Goal: Use online tool/utility: Utilize a website feature to perform a specific function

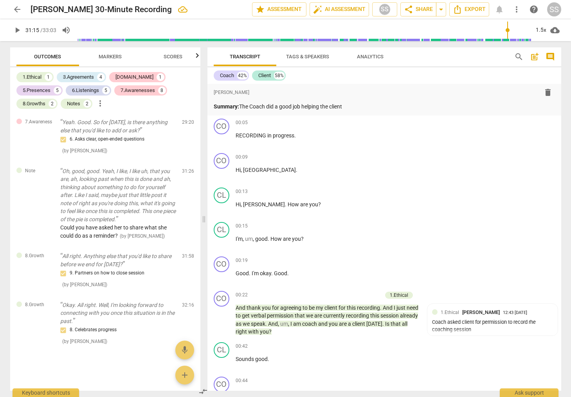
click at [19, 10] on span "arrow_back" at bounding box center [17, 9] width 9 height 9
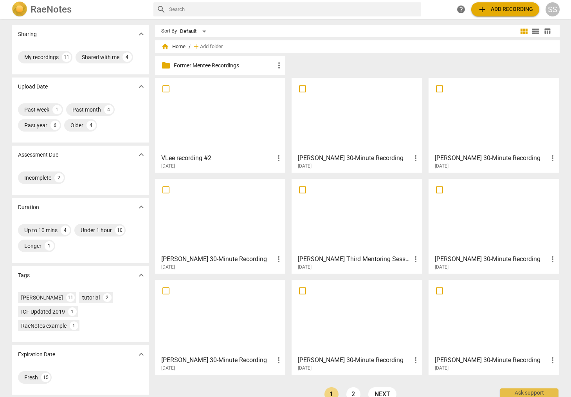
click at [231, 120] on div at bounding box center [220, 115] width 125 height 69
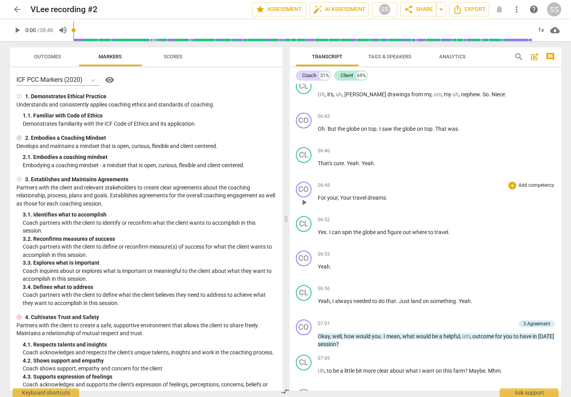
scroll to position [1050, 0]
click at [309, 202] on span "play_arrow" at bounding box center [304, 201] width 13 height 9
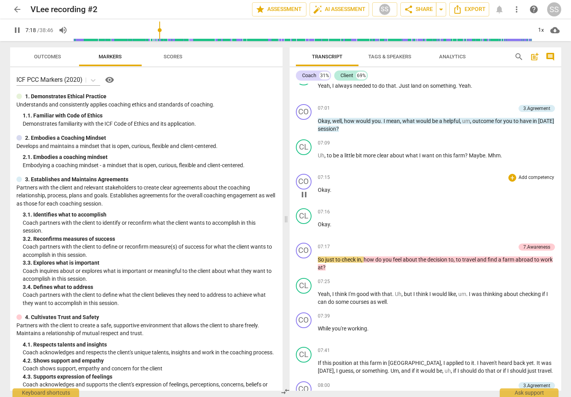
scroll to position [1274, 0]
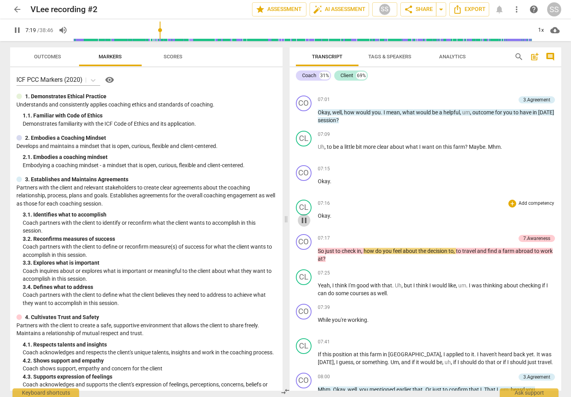
click at [307, 219] on span "pause" at bounding box center [303, 220] width 9 height 9
click at [308, 210] on div "CL" at bounding box center [304, 208] width 16 height 16
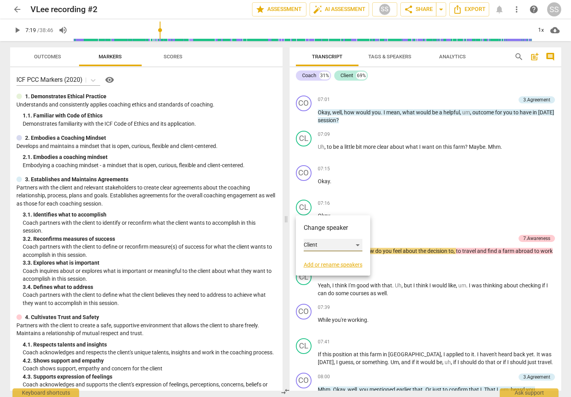
click at [358, 243] on div "Client" at bounding box center [333, 245] width 59 height 13
click at [345, 233] on li "Coach" at bounding box center [334, 230] width 60 height 15
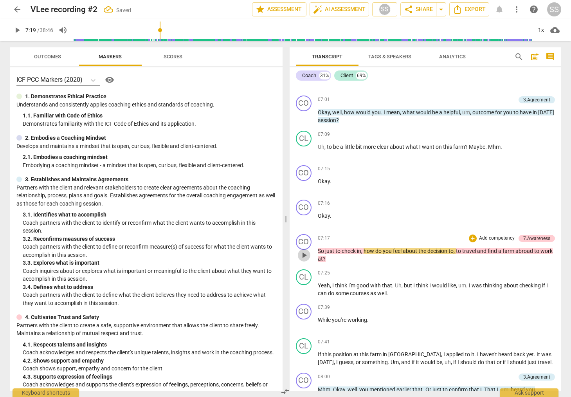
click at [303, 252] on span "play_arrow" at bounding box center [303, 255] width 9 height 9
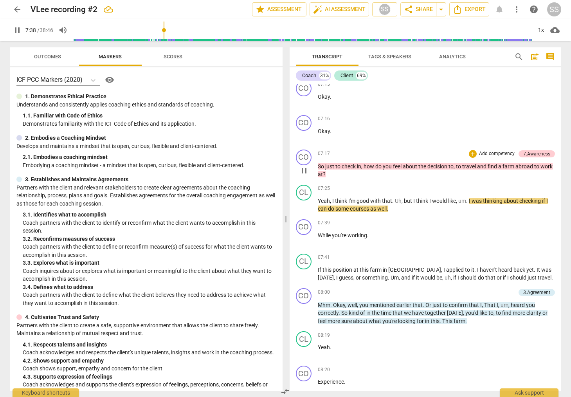
scroll to position [1363, 0]
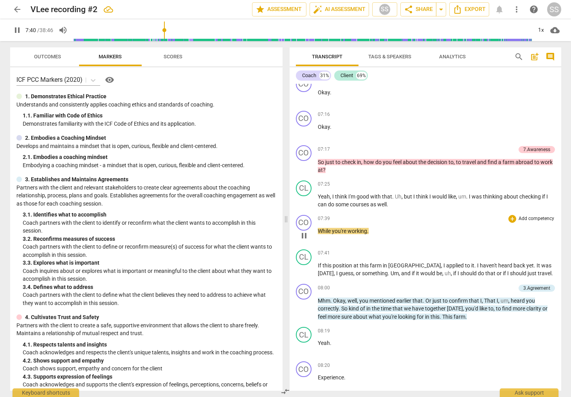
click at [303, 235] on span "pause" at bounding box center [303, 235] width 9 height 9
type input "461"
click at [542, 218] on p "Add competency" at bounding box center [536, 218] width 37 height 7
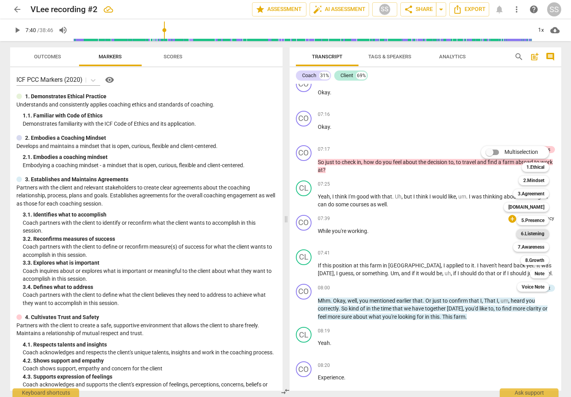
click at [539, 233] on b "6.Listening" at bounding box center [532, 233] width 23 height 9
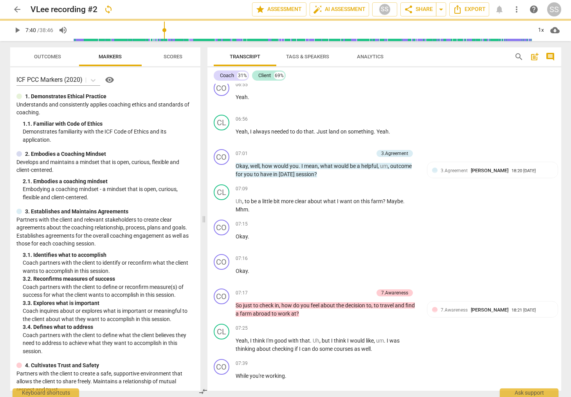
scroll to position [1489, 0]
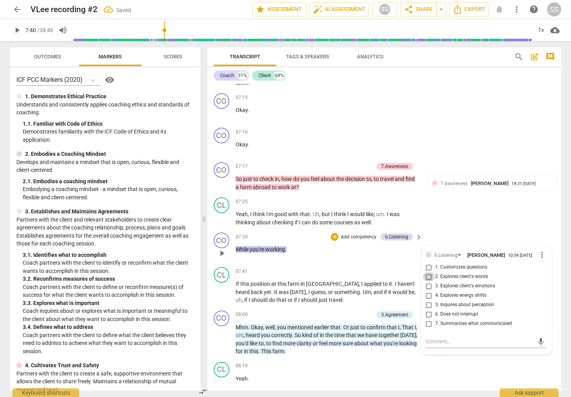
click at [430, 272] on input "2. Explores client's words" at bounding box center [429, 276] width 13 height 9
checkbox input "true"
click at [471, 202] on div "CL play_arrow pause 07:25 + Add competency keyboard_arrow_right Yeah , I think …" at bounding box center [384, 211] width 354 height 35
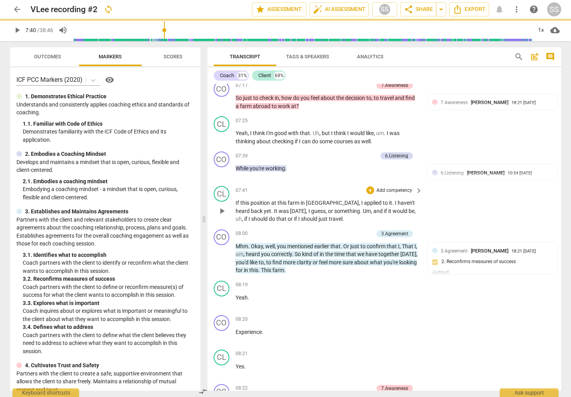
scroll to position [1571, 0]
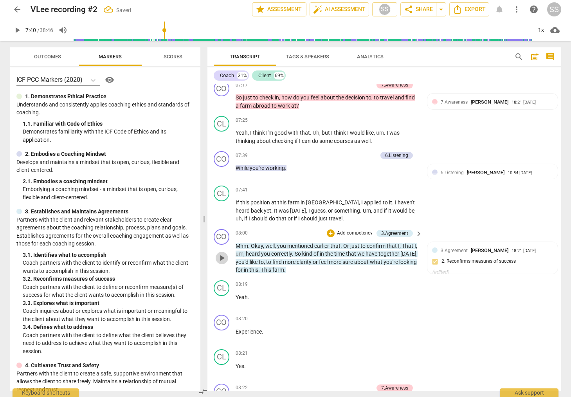
click at [224, 253] on span "play_arrow" at bounding box center [221, 257] width 9 height 9
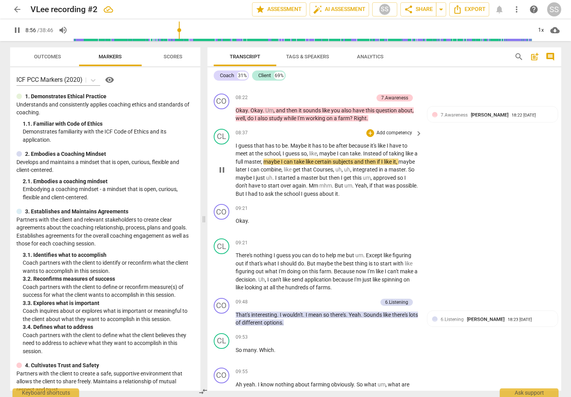
scroll to position [1865, 0]
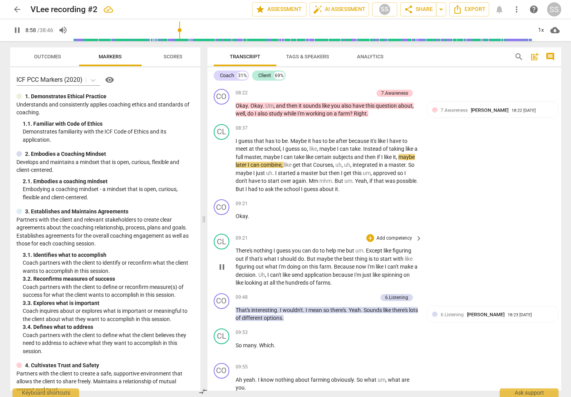
click at [220, 262] on span "pause" at bounding box center [221, 266] width 9 height 9
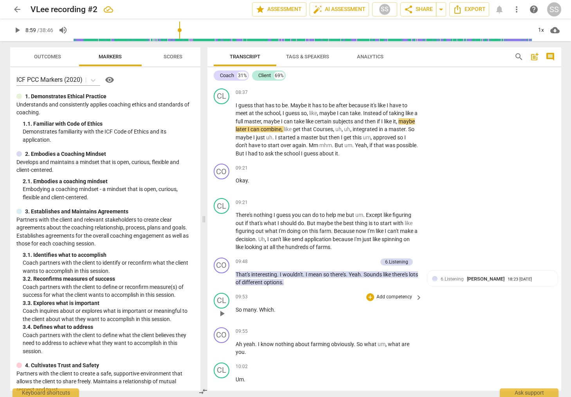
scroll to position [1904, 0]
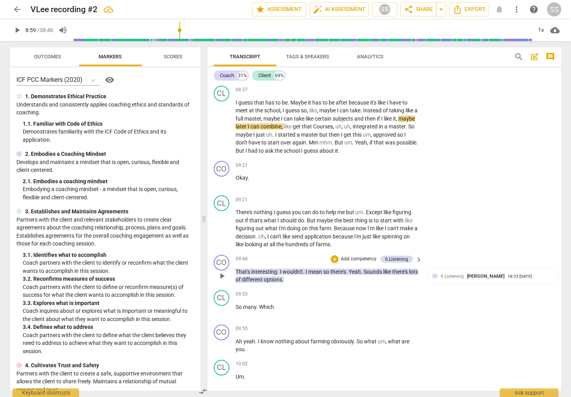
click at [222, 271] on span "play_arrow" at bounding box center [221, 275] width 9 height 9
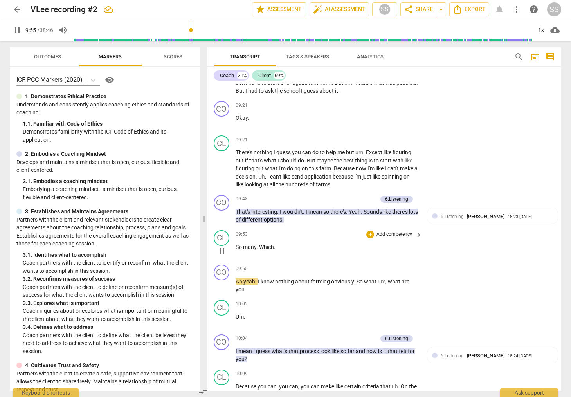
scroll to position [1966, 0]
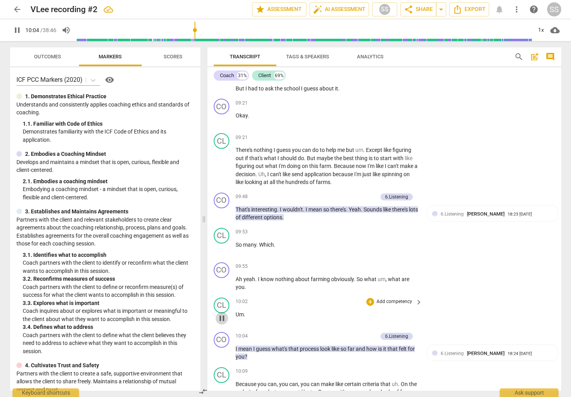
click at [222, 314] on span "pause" at bounding box center [221, 318] width 9 height 9
click at [226, 298] on div "CL" at bounding box center [222, 306] width 16 height 16
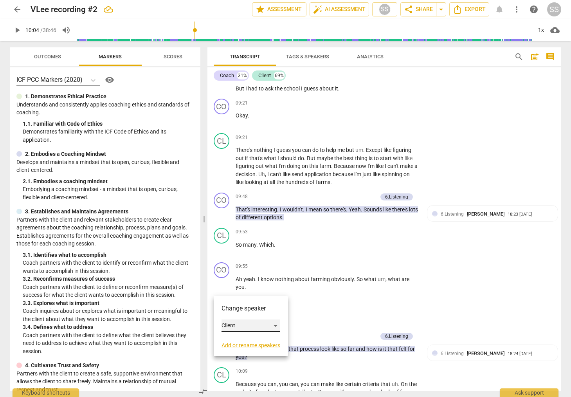
click at [278, 325] on div "Client" at bounding box center [251, 325] width 59 height 13
drag, startPoint x: 249, startPoint y: 312, endPoint x: 262, endPoint y: 303, distance: 15.7
click at [249, 312] on li "Coach" at bounding box center [252, 310] width 60 height 15
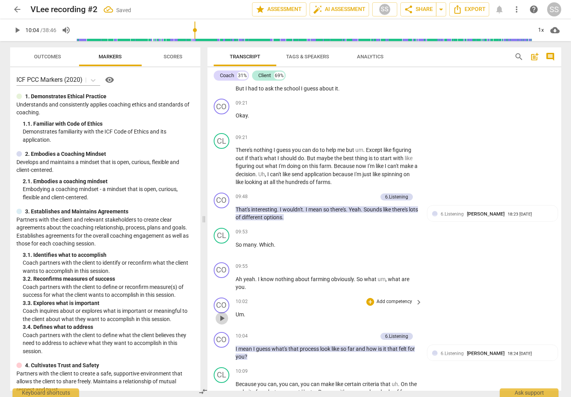
click at [222, 314] on span "play_arrow" at bounding box center [221, 318] width 9 height 9
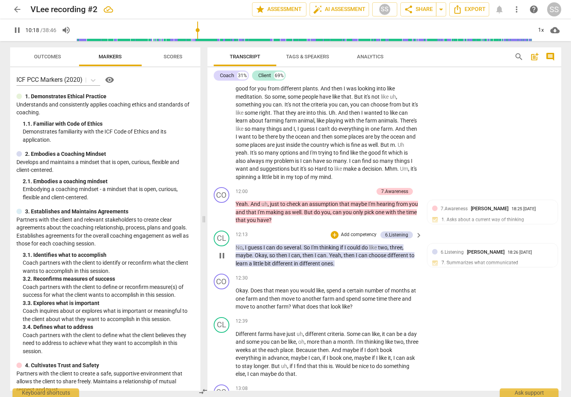
scroll to position [2335, 0]
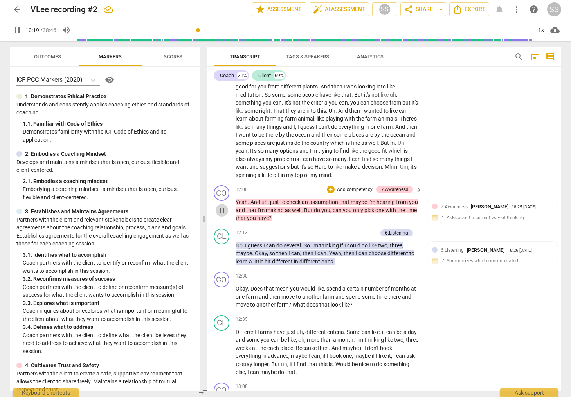
click at [222, 206] on span "pause" at bounding box center [221, 210] width 9 height 9
click at [222, 206] on span "play_arrow" at bounding box center [221, 210] width 9 height 9
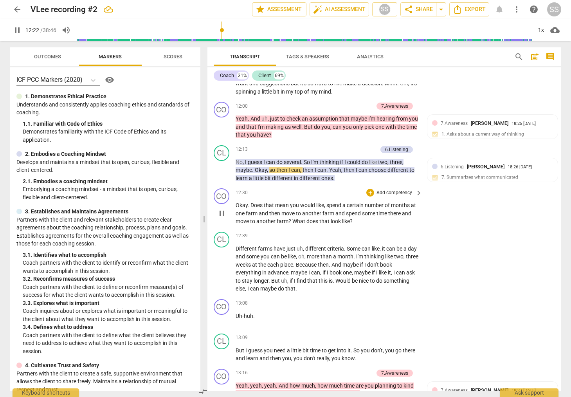
scroll to position [2420, 0]
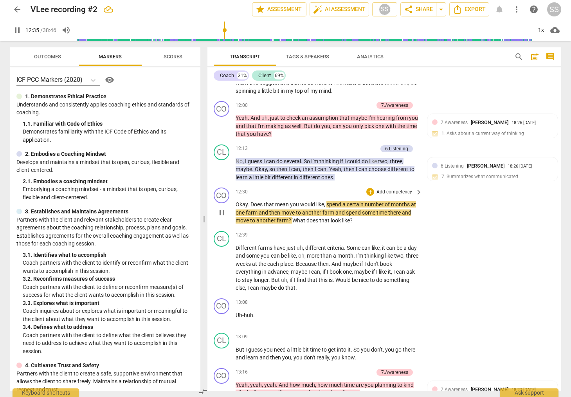
click at [222, 208] on span "pause" at bounding box center [221, 212] width 9 height 9
type input "756"
click at [397, 189] on p "Add competency" at bounding box center [394, 192] width 37 height 7
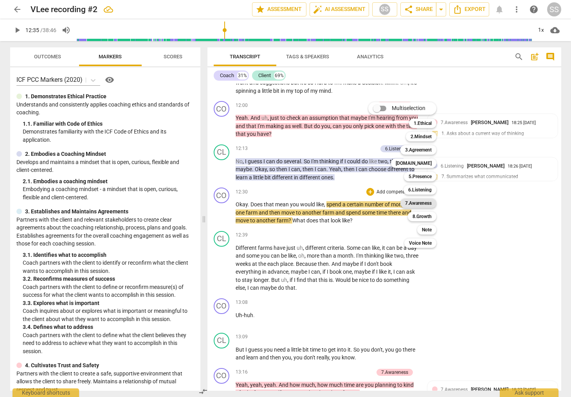
click at [423, 202] on b "7.Awareness" at bounding box center [418, 202] width 27 height 9
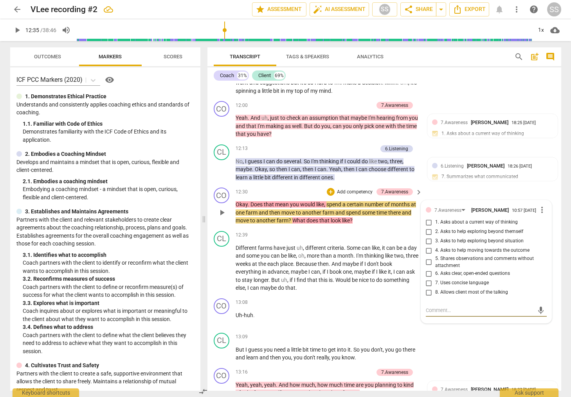
click at [428, 236] on input "3. Asks to help exploring beyond situation" at bounding box center [429, 240] width 13 height 9
checkbox input "true"
click at [461, 184] on div "CO play_arrow pause 12:30 + Add competency 7.Awareness keyboard_arrow_right Oka…" at bounding box center [384, 205] width 354 height 43
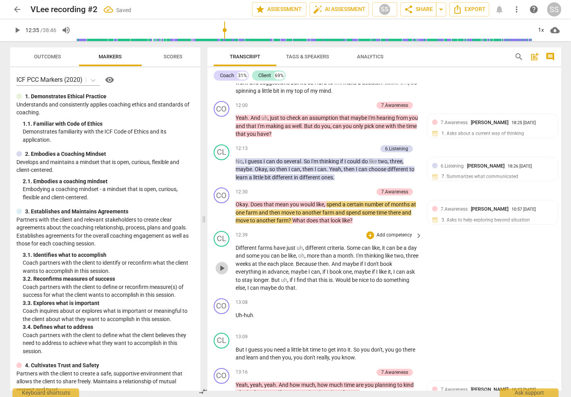
click at [224, 263] on span "play_arrow" at bounding box center [221, 267] width 9 height 9
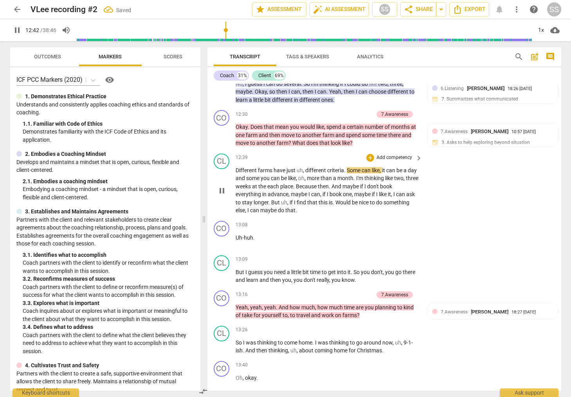
scroll to position [2499, 0]
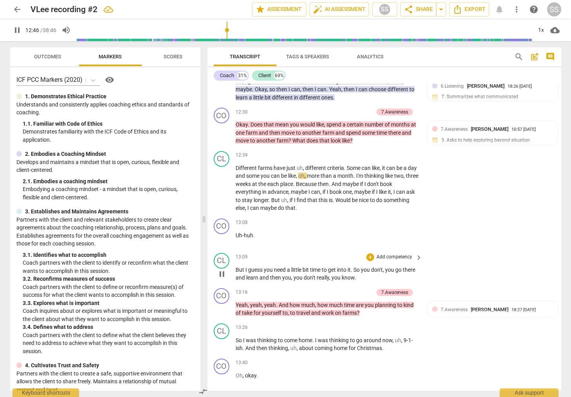
click at [223, 269] on span "pause" at bounding box center [221, 273] width 9 height 9
click at [223, 269] on span "play_arrow" at bounding box center [221, 273] width 9 height 9
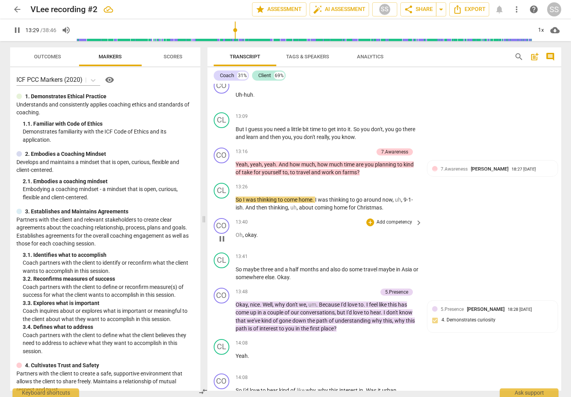
scroll to position [2647, 0]
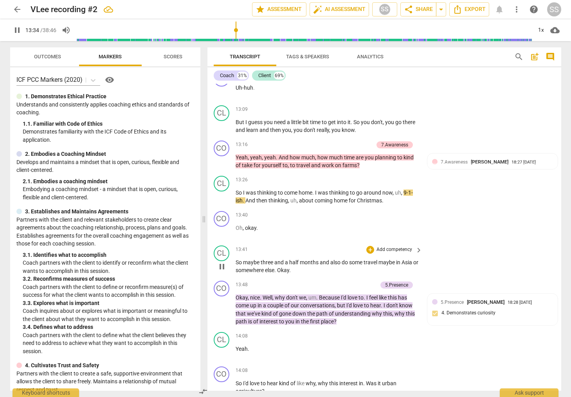
click at [221, 262] on span "pause" at bounding box center [221, 266] width 9 height 9
click at [221, 262] on span "play_arrow" at bounding box center [221, 266] width 9 height 9
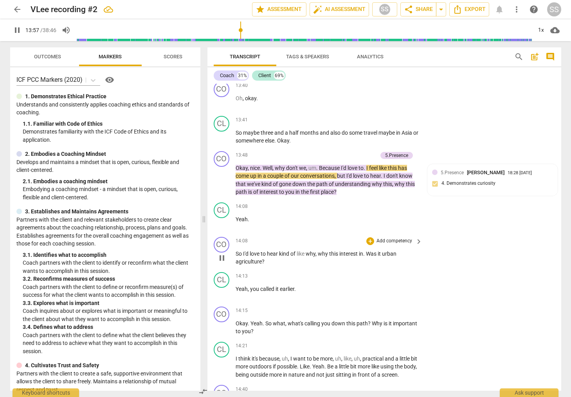
scroll to position [2778, 0]
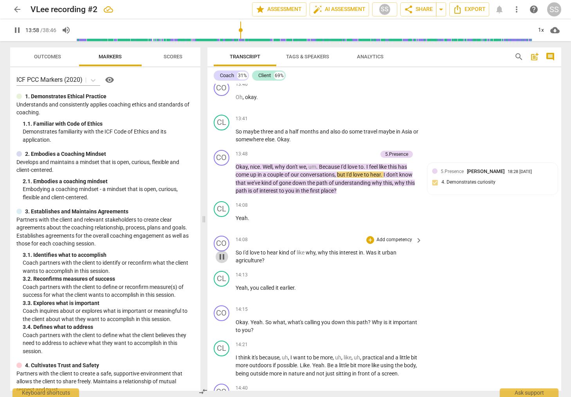
click at [221, 252] on span "pause" at bounding box center [221, 256] width 9 height 9
click at [221, 252] on span "play_arrow" at bounding box center [221, 256] width 9 height 9
drag, startPoint x: 223, startPoint y: 240, endPoint x: 237, endPoint y: 236, distance: 14.4
click at [223, 252] on span "pause" at bounding box center [221, 256] width 9 height 9
type input "854"
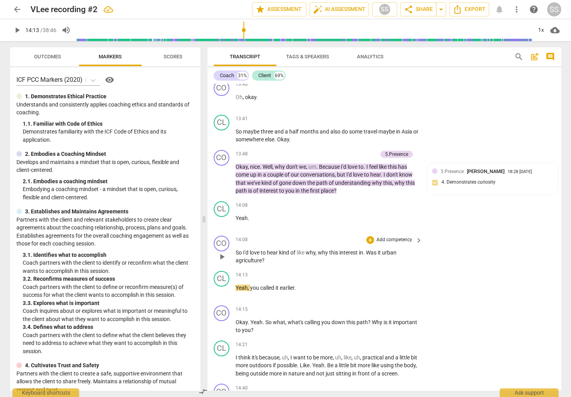
click at [398, 236] on p "Add competency" at bounding box center [394, 239] width 37 height 7
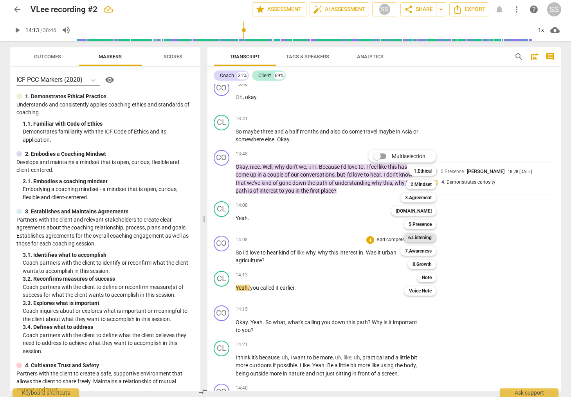
click at [426, 238] on b "6.Listening" at bounding box center [419, 237] width 23 height 9
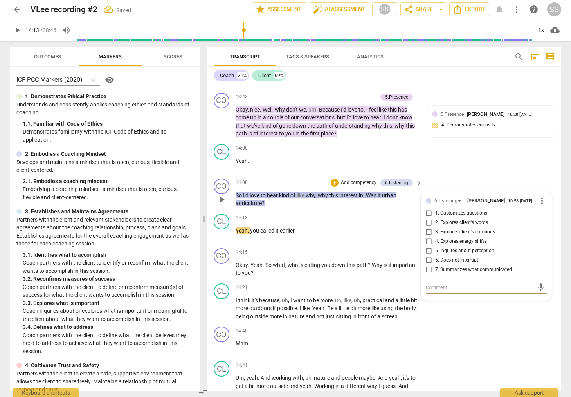
scroll to position [2835, 0]
click at [426, 227] on input "3. Explores client's emotions" at bounding box center [429, 231] width 13 height 9
checkbox input "true"
click at [390, 218] on div "14:13 + Add competency keyboard_arrow_right Yeah , you called it earlier ." at bounding box center [330, 227] width 188 height 28
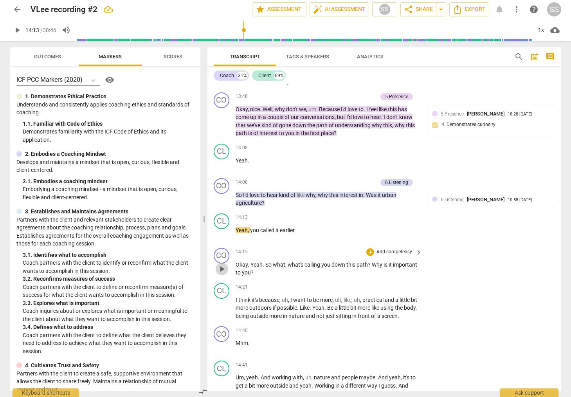
click at [222, 264] on span "play_arrow" at bounding box center [221, 268] width 9 height 9
click at [222, 264] on span "pause" at bounding box center [221, 268] width 9 height 9
type input "863"
click at [404, 249] on p "Add competency" at bounding box center [394, 252] width 37 height 7
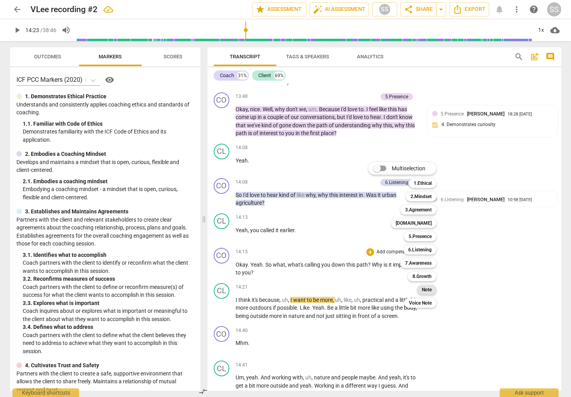
click at [427, 290] on b "Note" at bounding box center [427, 289] width 10 height 9
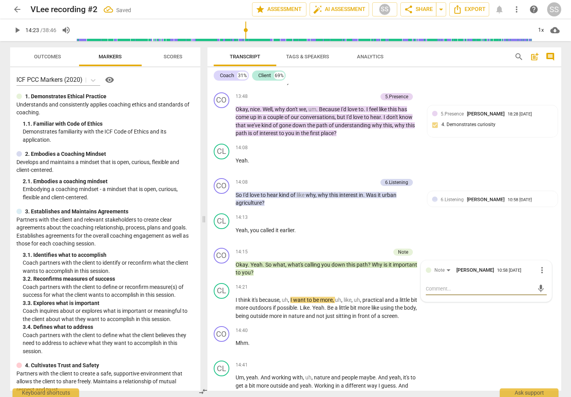
type textarea "G"
type textarea "Go"
type textarea "Goo"
type textarea "Good"
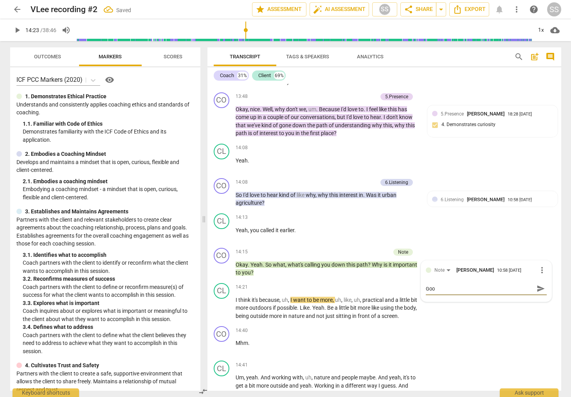
type textarea "Good"
type textarea "Good Q"
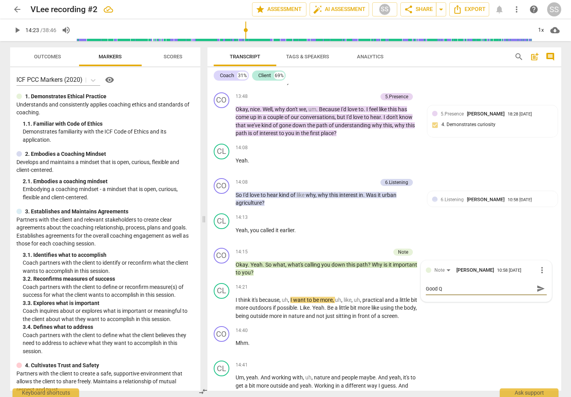
type textarea "Good Qu"
type textarea "Good Que"
type textarea "Good Ques"
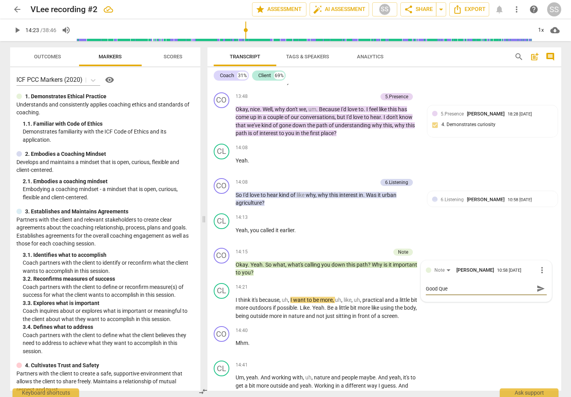
type textarea "Good Ques"
type textarea "Good Quest"
type textarea "Good Questi"
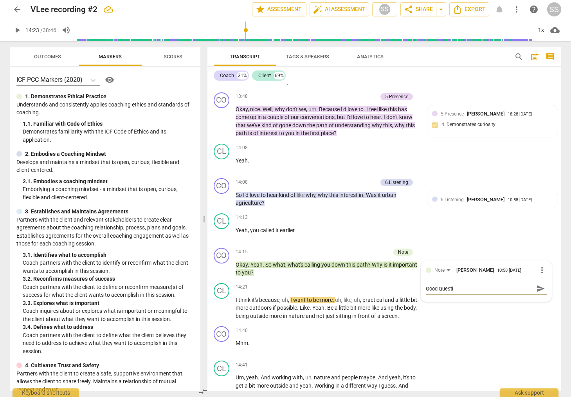
type textarea "Good Questio"
type textarea "Good Question"
click at [458, 323] on div "CO play_arrow pause 14:40 + Add competency keyboard_arrow_right Mhm ." at bounding box center [384, 340] width 354 height 34
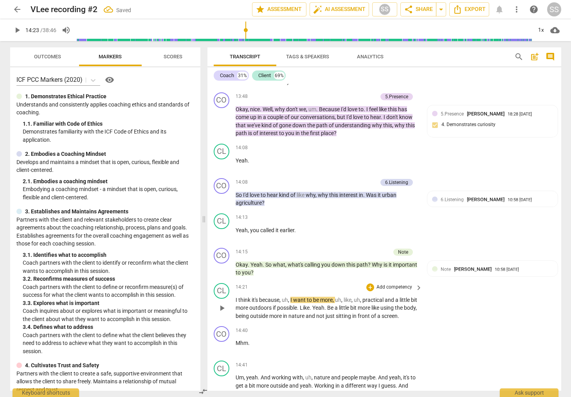
click at [225, 303] on span "play_arrow" at bounding box center [221, 307] width 9 height 9
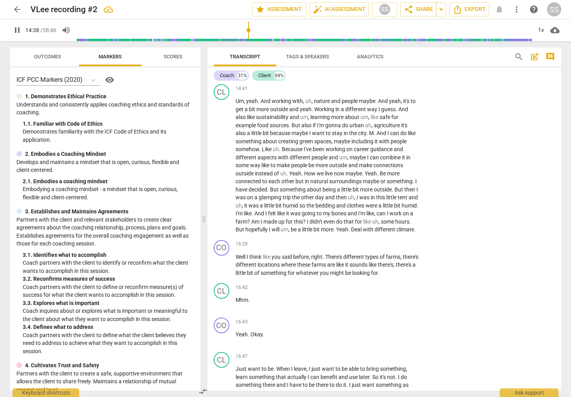
scroll to position [3112, 0]
click at [222, 260] on span "pause" at bounding box center [221, 264] width 9 height 9
click at [222, 260] on span "play_arrow" at bounding box center [221, 264] width 9 height 9
click at [221, 260] on span "pause" at bounding box center [221, 264] width 9 height 9
type input "1002"
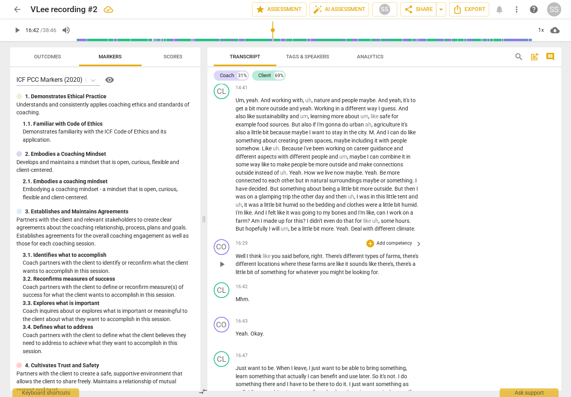
click at [387, 240] on p "Add competency" at bounding box center [394, 243] width 37 height 7
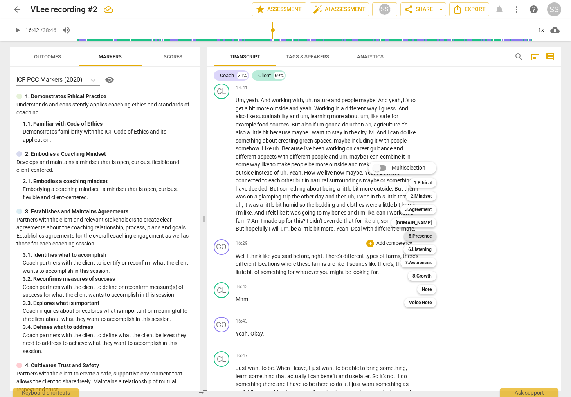
click at [428, 238] on b "5.Presence" at bounding box center [420, 235] width 23 height 9
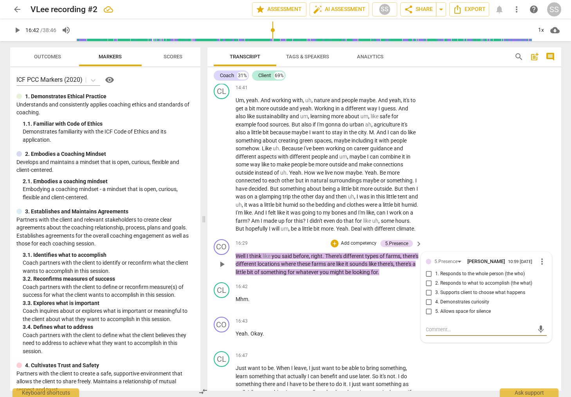
click at [428, 288] on input "3. Supports client to choose what happens" at bounding box center [429, 292] width 13 height 9
checkbox input "true"
click at [469, 162] on div "CL play_arrow pause 14:41 + Add competency keyboard_arrow_right Um , yeah . And…" at bounding box center [384, 158] width 354 height 156
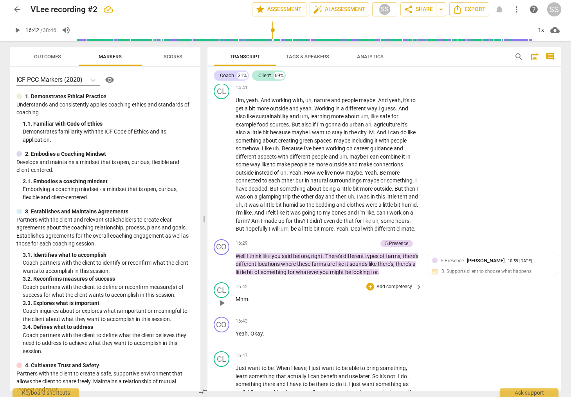
click at [222, 298] on span "play_arrow" at bounding box center [221, 302] width 9 height 9
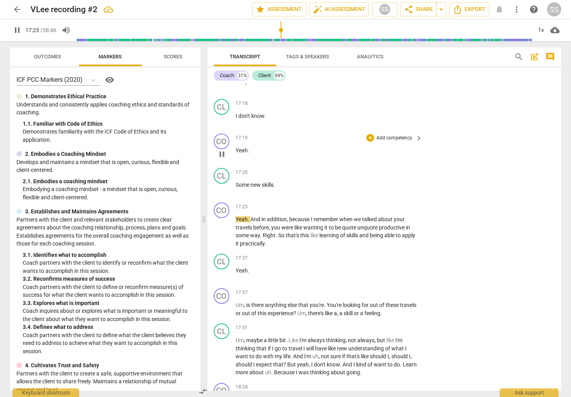
scroll to position [3467, 0]
click at [223, 226] on span "pause" at bounding box center [221, 230] width 9 height 9
type input "1058"
click at [389, 202] on p "Add competency" at bounding box center [394, 205] width 37 height 7
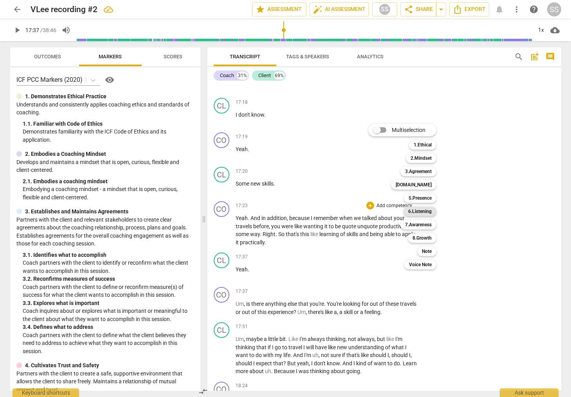
click at [427, 209] on b "6.Listening" at bounding box center [419, 211] width 23 height 9
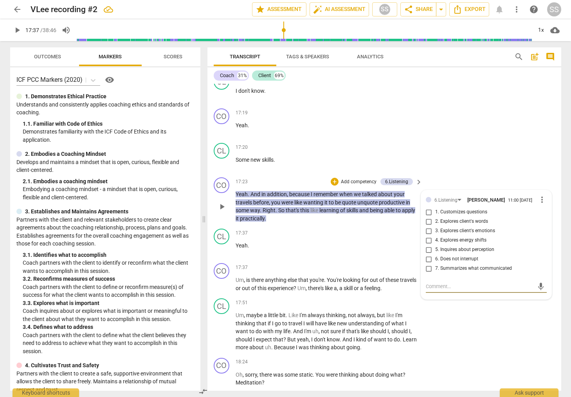
scroll to position [3488, 0]
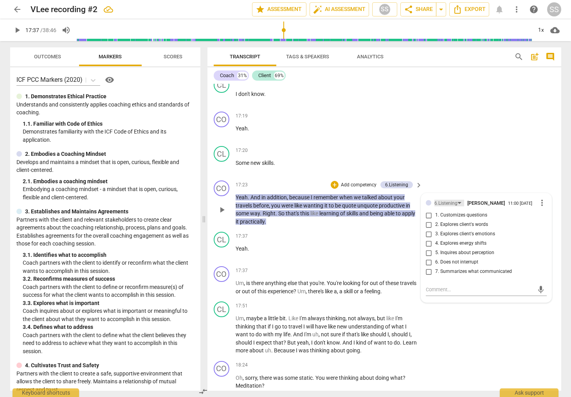
click at [458, 200] on div "6.Listening" at bounding box center [450, 203] width 30 height 7
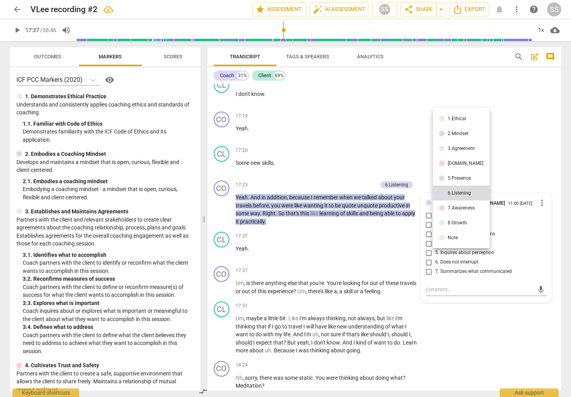
click at [457, 176] on div "5.Presence" at bounding box center [459, 178] width 23 height 5
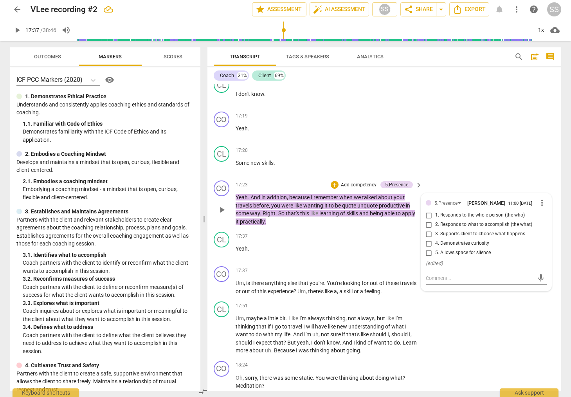
click at [429, 220] on input "2. Responds to what to accomplish (the what)" at bounding box center [429, 224] width 13 height 9
checkbox input "true"
click at [462, 162] on div "CL play_arrow pause 17:20 + Add competency keyboard_arrow_right Some new skills…" at bounding box center [384, 160] width 354 height 34
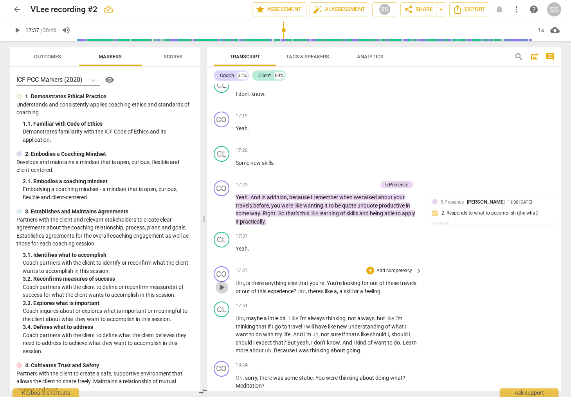
click at [222, 283] on span "play_arrow" at bounding box center [221, 287] width 9 height 9
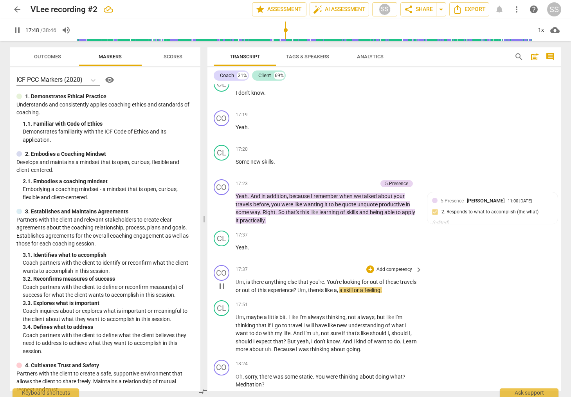
scroll to position [3490, 0]
click at [222, 281] on span "pause" at bounding box center [221, 285] width 9 height 9
type input "1070"
click at [385, 267] on p "Add competency" at bounding box center [394, 270] width 37 height 7
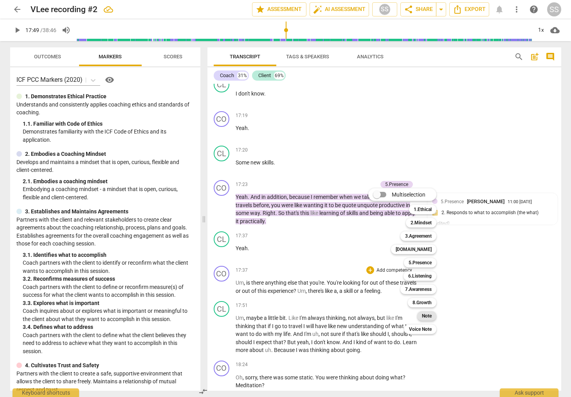
click at [428, 315] on b "Note" at bounding box center [427, 315] width 10 height 9
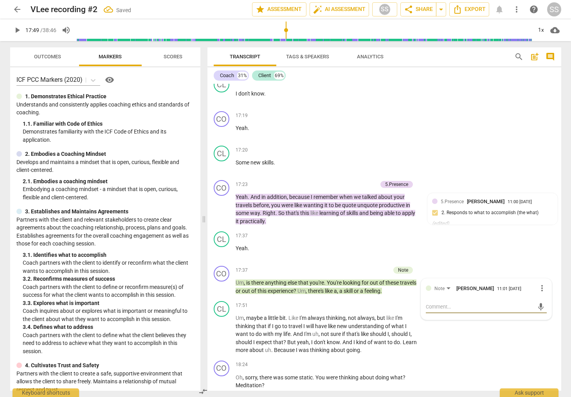
type textarea "G"
type textarea "Go"
type textarea "Goo"
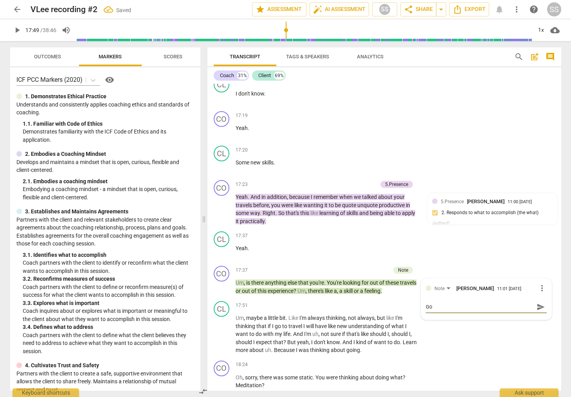
type textarea "Goo"
type textarea "Good"
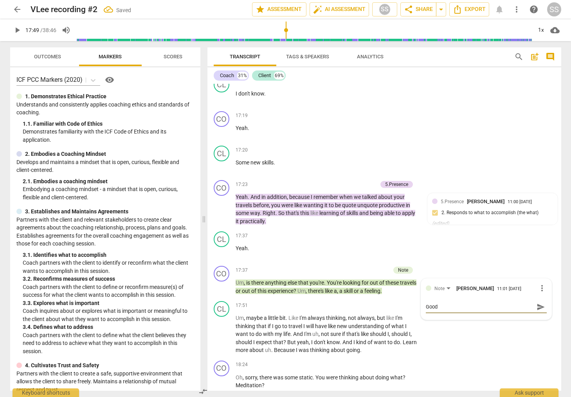
type textarea "Good Q"
type textarea "Good Qu"
type textarea "Good Que"
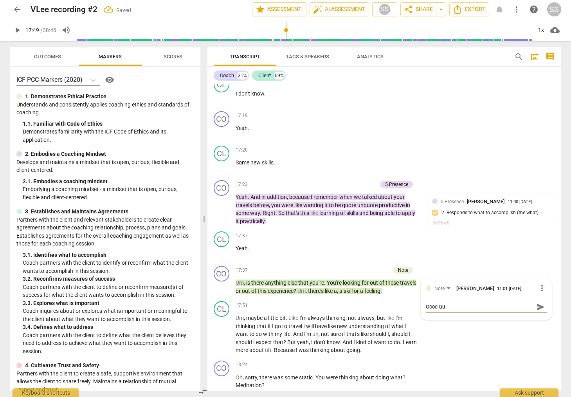
type textarea "Good Que"
type textarea "Good Ques"
type textarea "Good Quest"
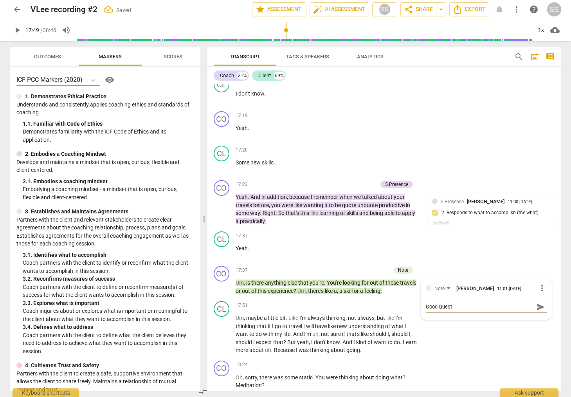
type textarea "Good Questi"
type textarea "Good Questio"
type textarea "Good Question"
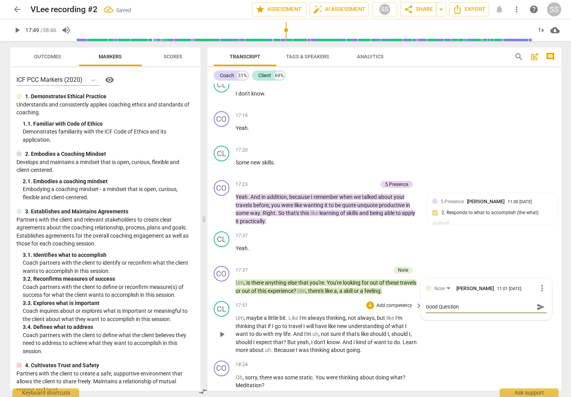
type textarea "Good Question"
click at [464, 334] on div "CL play_arrow pause 17:51 + Add competency keyboard_arrow_right Um , maybe a li…" at bounding box center [384, 328] width 354 height 60
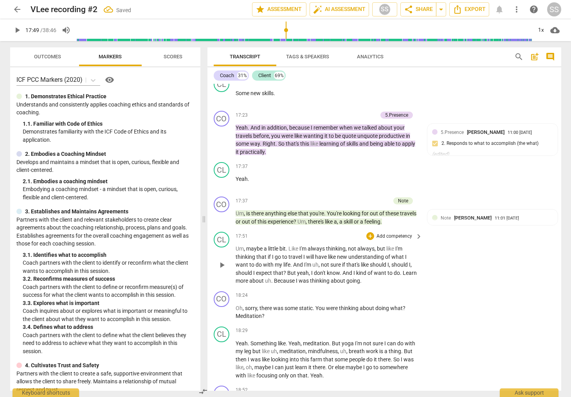
scroll to position [3559, 0]
click at [224, 260] on span "play_arrow" at bounding box center [221, 264] width 9 height 9
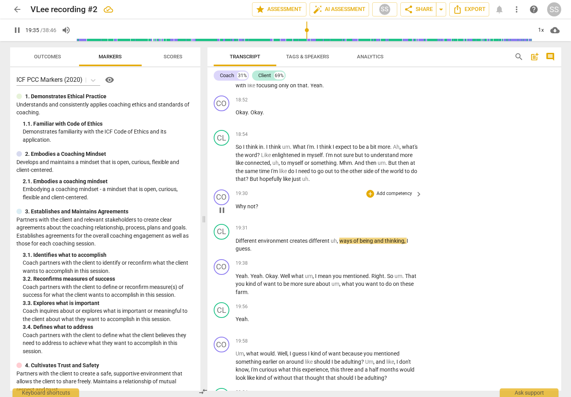
scroll to position [3863, 0]
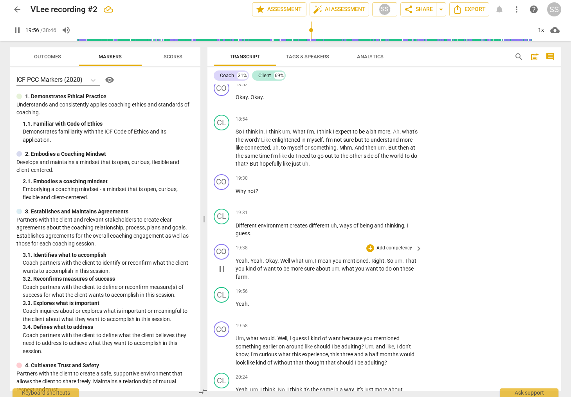
click at [400, 245] on p "Add competency" at bounding box center [394, 248] width 37 height 7
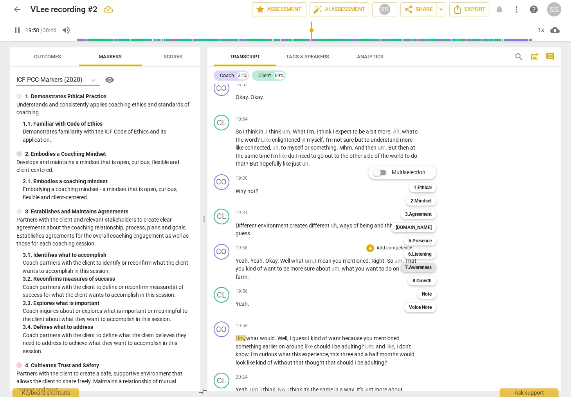
click at [423, 265] on b "7.Awareness" at bounding box center [418, 267] width 27 height 9
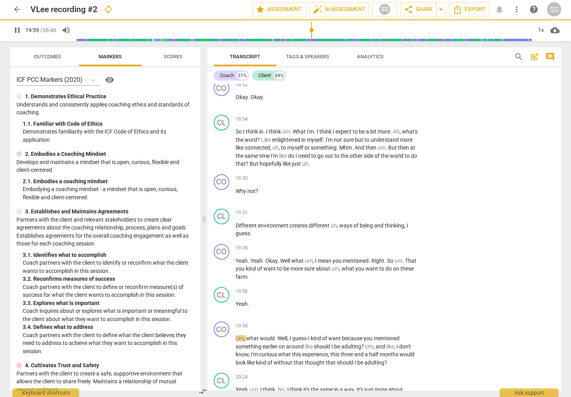
type input "1199"
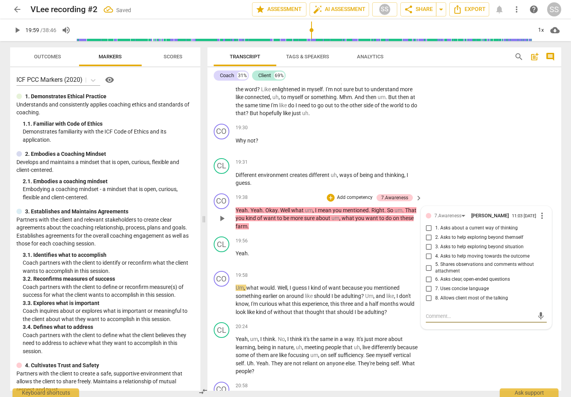
scroll to position [3915, 0]
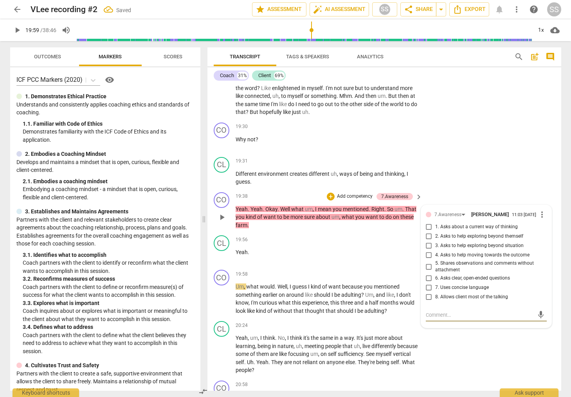
click at [424, 232] on input "2. Asks to help exploring beyond themself" at bounding box center [429, 236] width 13 height 9
checkbox input "true"
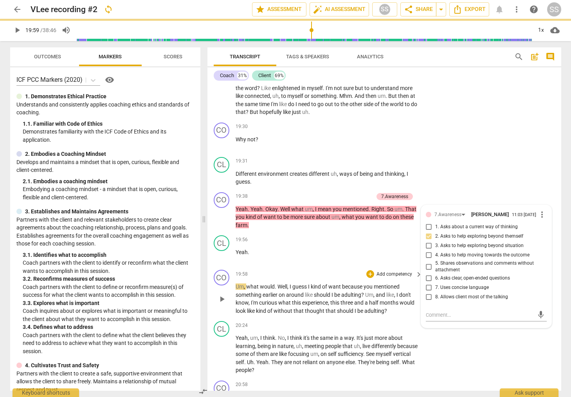
click at [220, 294] on span "play_arrow" at bounding box center [221, 298] width 9 height 9
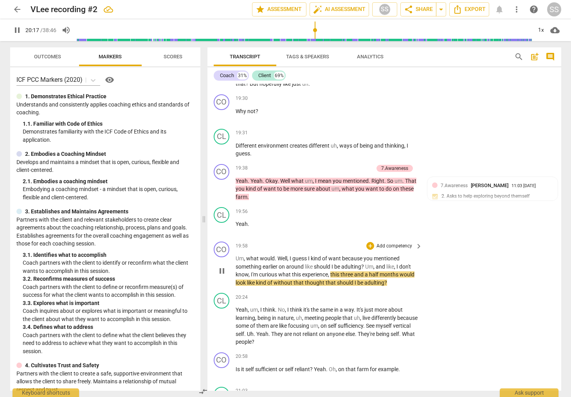
scroll to position [3949, 0]
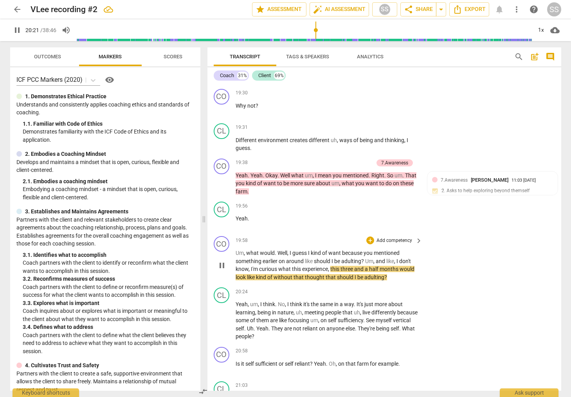
click at [223, 261] on span "pause" at bounding box center [221, 265] width 9 height 9
type input "1222"
click at [391, 237] on p "Add competency" at bounding box center [394, 240] width 37 height 7
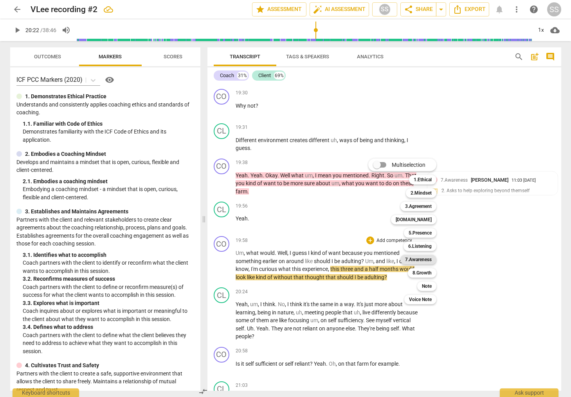
click at [426, 258] on b "7.Awareness" at bounding box center [418, 259] width 27 height 9
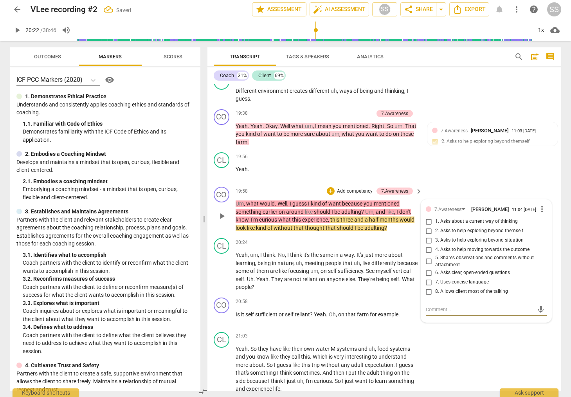
scroll to position [3998, 0]
drag, startPoint x: 429, startPoint y: 214, endPoint x: 444, endPoint y: 200, distance: 20.8
click at [429, 216] on input "1. Asks about a current way of thinking" at bounding box center [429, 220] width 13 height 9
checkbox input "true"
click at [458, 171] on div "CL play_arrow pause 19:56 + Add competency keyboard_arrow_right Yeah ." at bounding box center [384, 166] width 354 height 34
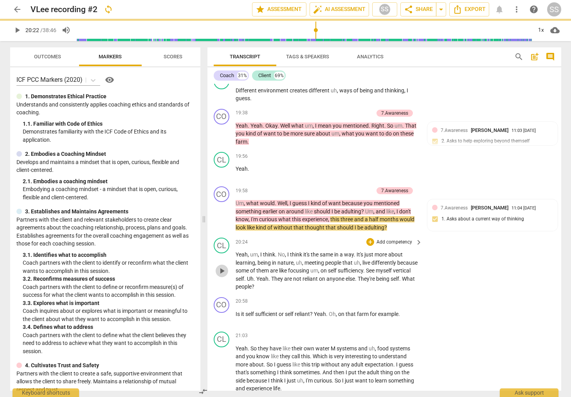
click at [223, 266] on span "play_arrow" at bounding box center [221, 270] width 9 height 9
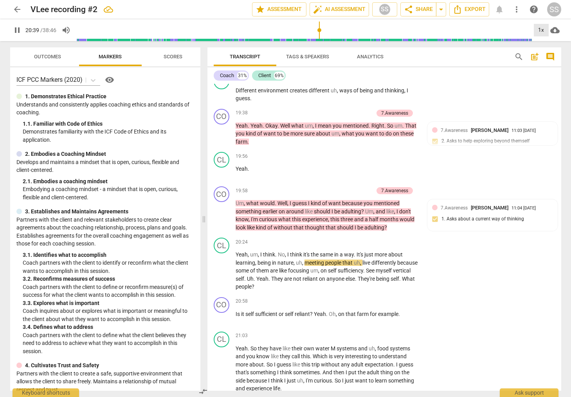
click at [540, 31] on div "1x" at bounding box center [541, 30] width 15 height 13
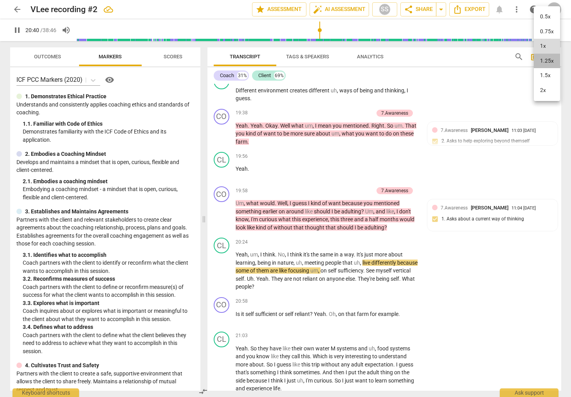
click at [548, 61] on li "1.25x" at bounding box center [547, 61] width 26 height 15
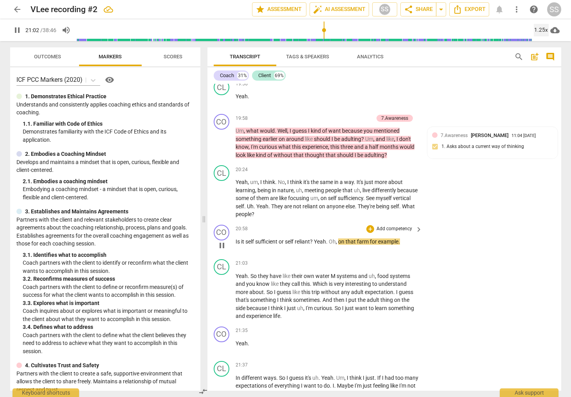
scroll to position [4093, 0]
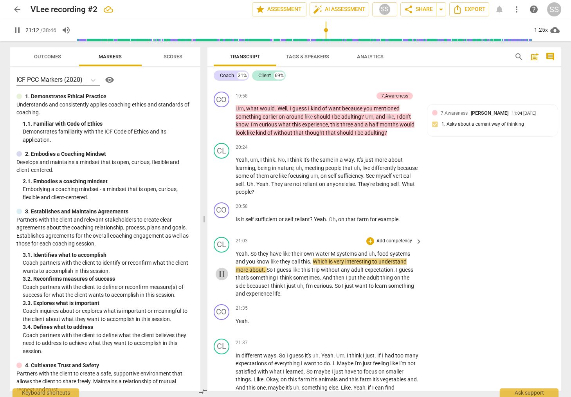
click at [221, 269] on span "pause" at bounding box center [221, 273] width 9 height 9
type input "1273"
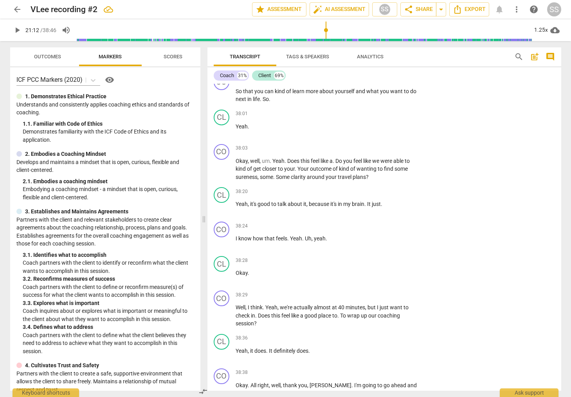
scroll to position [8609, 0]
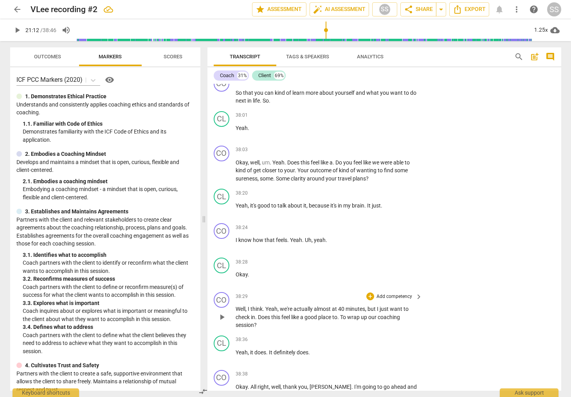
click at [393, 292] on div "+ Add competency" at bounding box center [389, 296] width 47 height 8
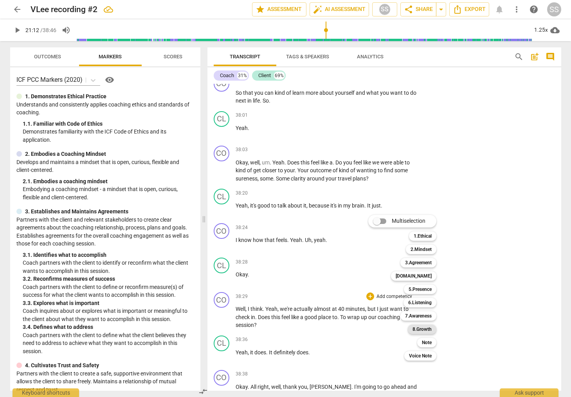
click at [427, 329] on b "8.Growth" at bounding box center [422, 329] width 19 height 9
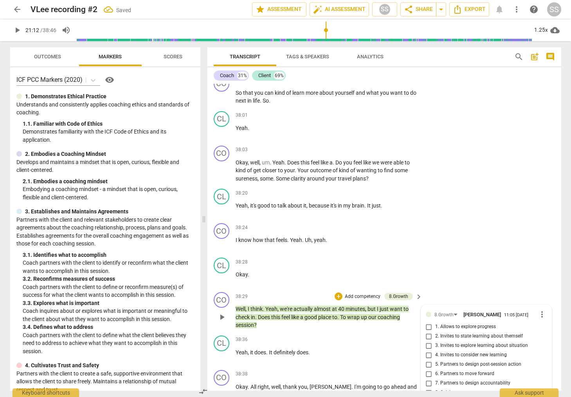
scroll to position [8675, 0]
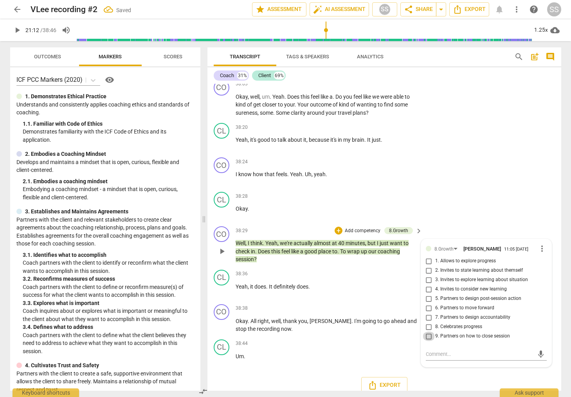
click at [426, 332] on input "9. Partners on how to close session" at bounding box center [429, 336] width 13 height 9
checkbox input "true"
click at [444, 213] on div "CL play_arrow pause 38:28 + Add competency keyboard_arrow_right Okay ." at bounding box center [384, 206] width 354 height 34
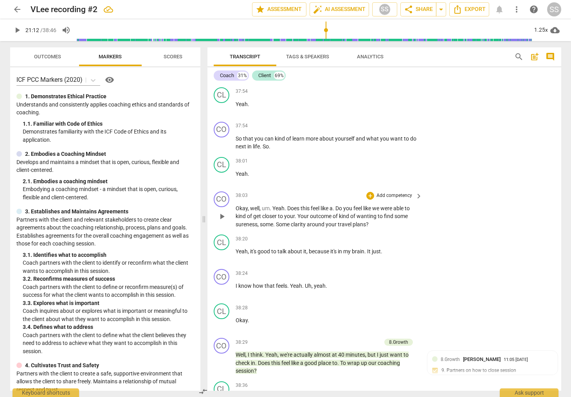
scroll to position [8563, 0]
click at [389, 193] on p "Add competency" at bounding box center [394, 196] width 37 height 7
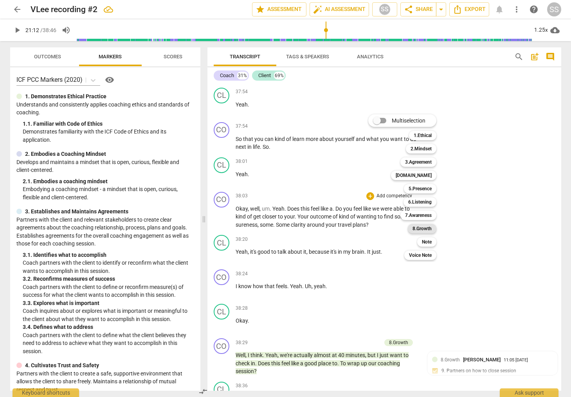
click at [419, 229] on b "8.Growth" at bounding box center [422, 228] width 19 height 9
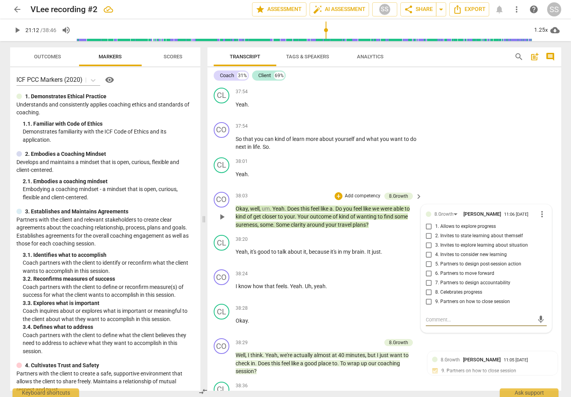
click at [428, 241] on input "3. Invites to explore learning about situation" at bounding box center [429, 245] width 13 height 9
checkbox input "true"
click at [454, 189] on div "CO play_arrow pause 38:03 + Add competency 8.Growth keyboard_arrow_right Okay ,…" at bounding box center [384, 210] width 354 height 43
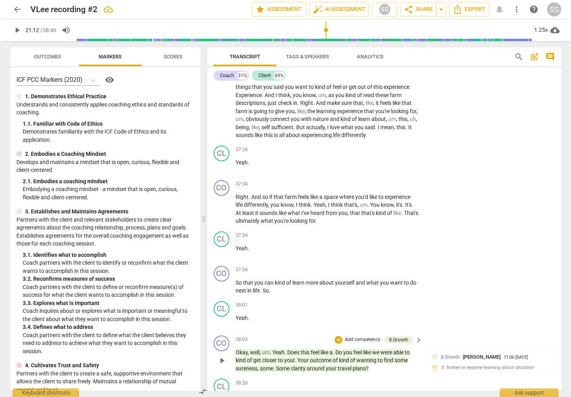
scroll to position [8418, 0]
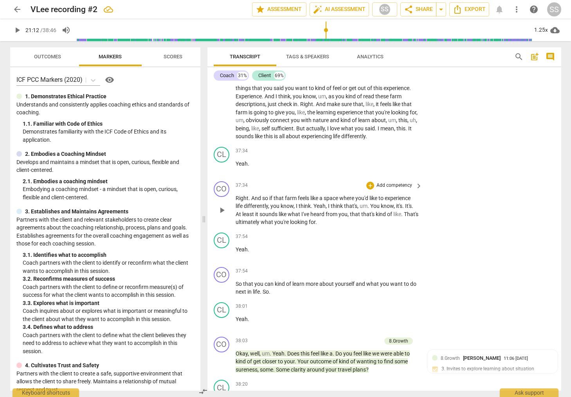
click at [394, 182] on p "Add competency" at bounding box center [394, 185] width 37 height 7
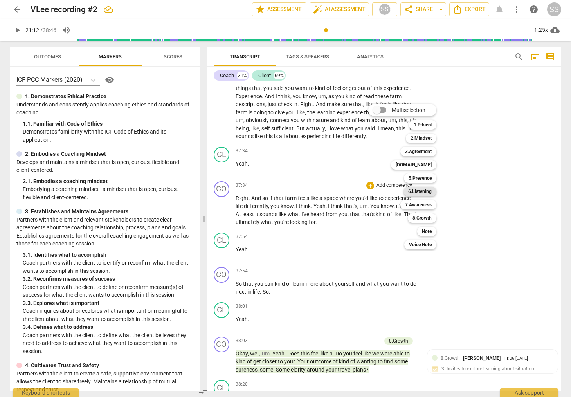
click at [424, 191] on b "6.Listening" at bounding box center [419, 191] width 23 height 9
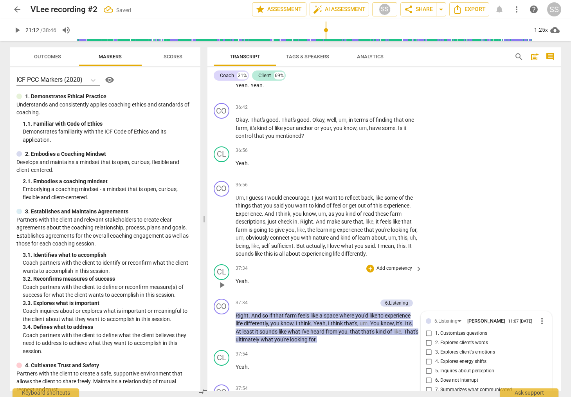
scroll to position [8284, 0]
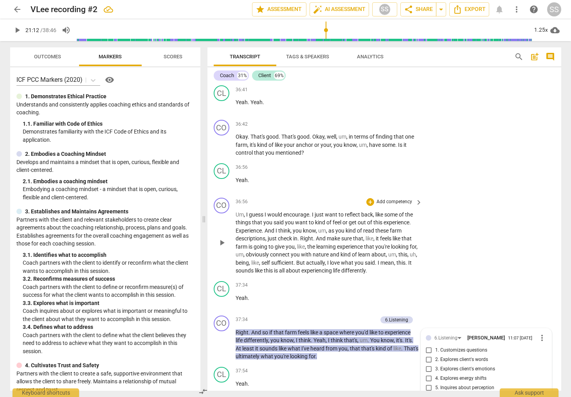
click at [464, 219] on div "CO play_arrow pause 36:56 + Add competency keyboard_arrow_right Um , I guess I …" at bounding box center [384, 236] width 354 height 83
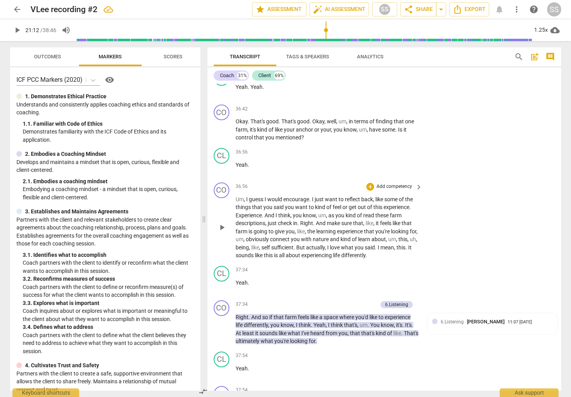
scroll to position [8300, 0]
